Goal: Task Accomplishment & Management: Manage account settings

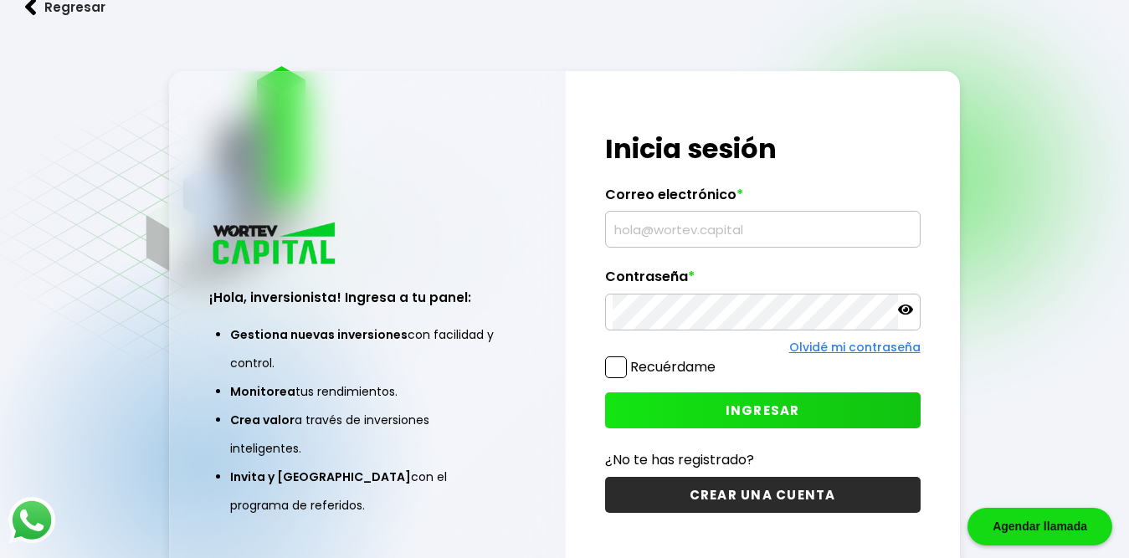
type input "[EMAIL_ADDRESS][DOMAIN_NAME]"
click at [905, 305] on icon at bounding box center [905, 309] width 15 height 15
click at [764, 404] on span "INGRESAR" at bounding box center [762, 411] width 74 height 18
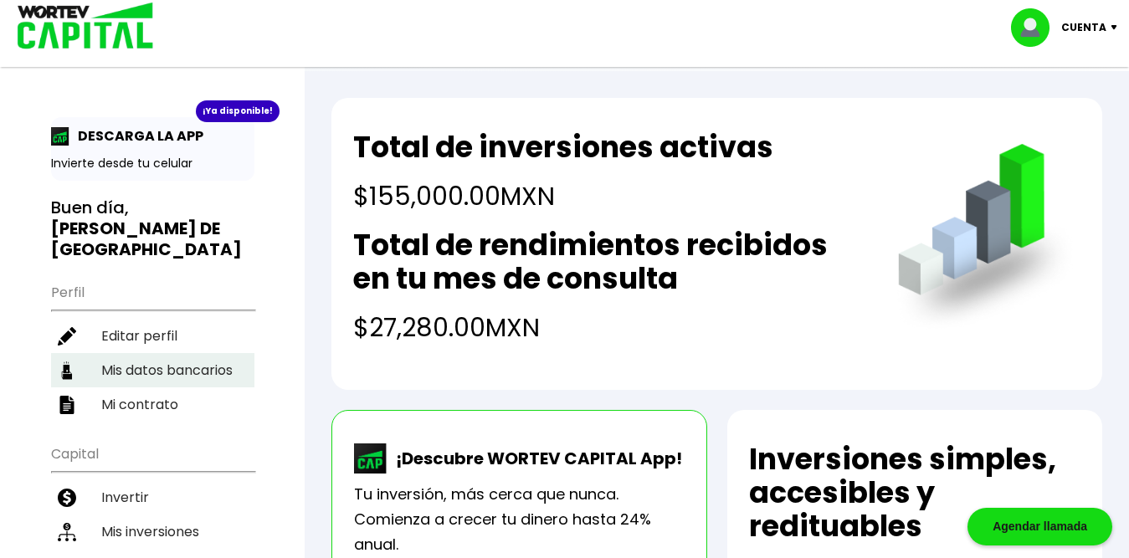
click at [150, 353] on li "Mis datos bancarios" at bounding box center [152, 370] width 203 height 34
select select "Banco Azteca"
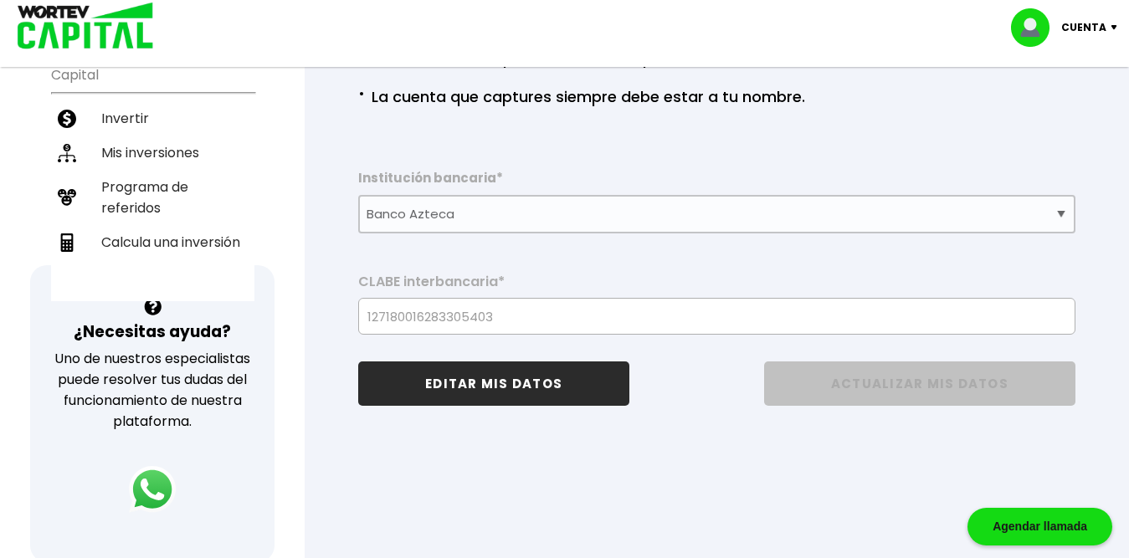
scroll to position [382, 0]
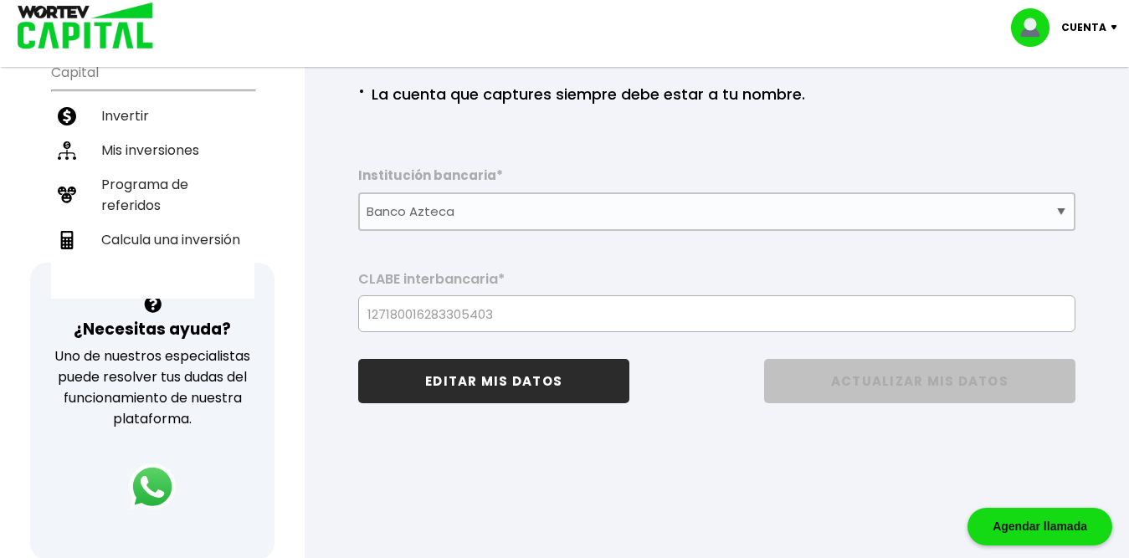
click at [1118, 238] on div "Regresar Datos bancarios · Si necesitas cambiar la cuenta, debes hacerlo mínimo…" at bounding box center [717, 80] width 824 height 781
